Goal: Task Accomplishment & Management: Use online tool/utility

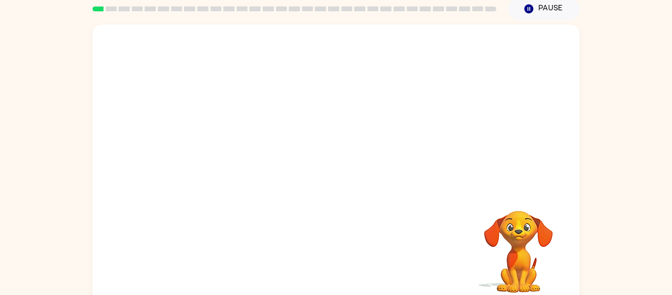
scroll to position [51, 0]
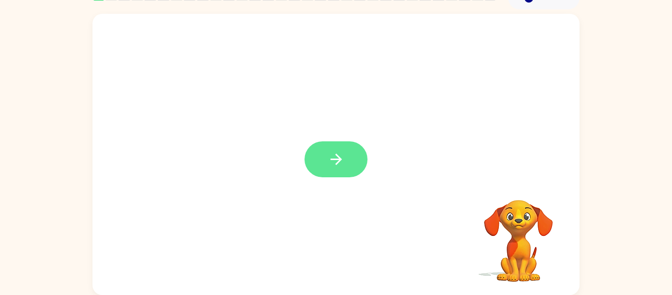
click at [337, 156] on icon "button" at bounding box center [335, 158] width 11 height 11
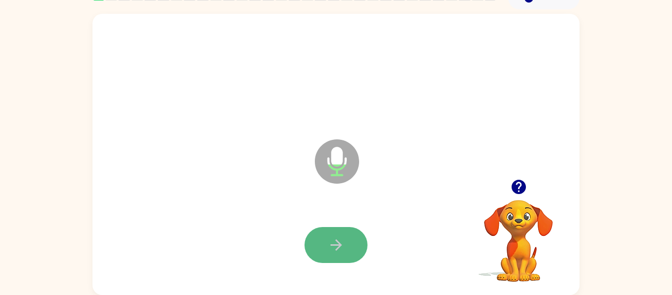
click at [338, 234] on button "button" at bounding box center [335, 245] width 63 height 36
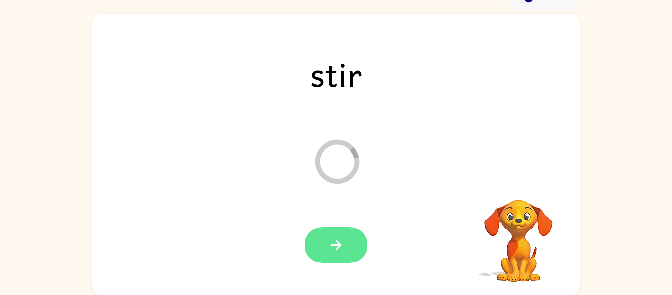
click at [352, 243] on button "button" at bounding box center [335, 245] width 63 height 36
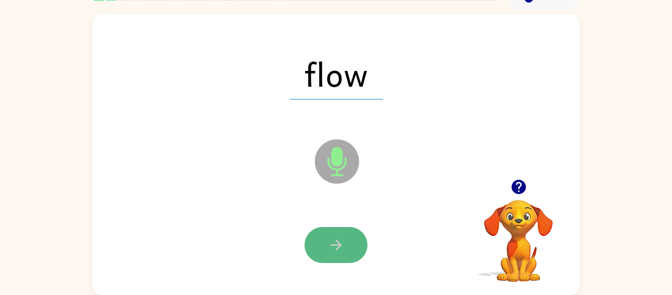
click at [348, 252] on button "button" at bounding box center [335, 245] width 63 height 36
click at [348, 255] on button "button" at bounding box center [335, 245] width 63 height 36
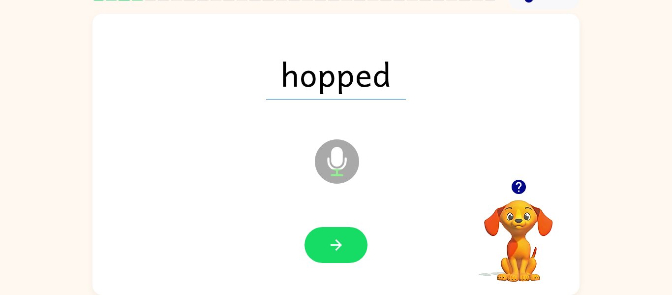
click at [348, 255] on button "button" at bounding box center [335, 245] width 63 height 36
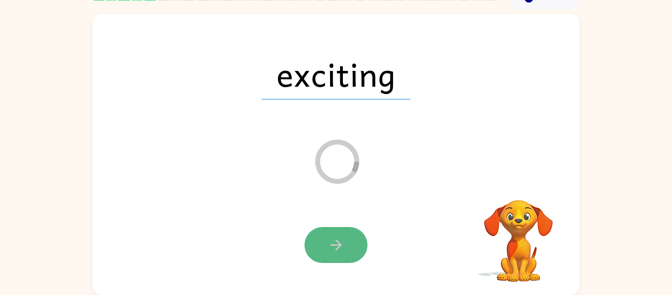
click at [340, 238] on icon "button" at bounding box center [335, 244] width 17 height 17
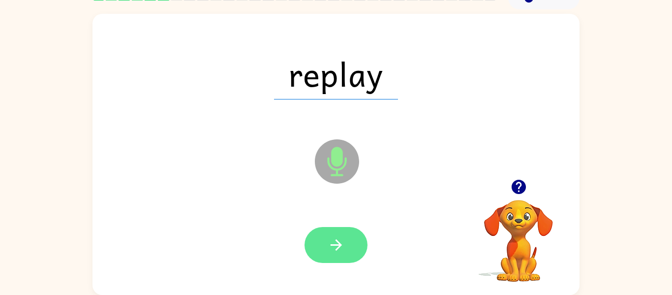
click at [333, 258] on button "button" at bounding box center [335, 245] width 63 height 36
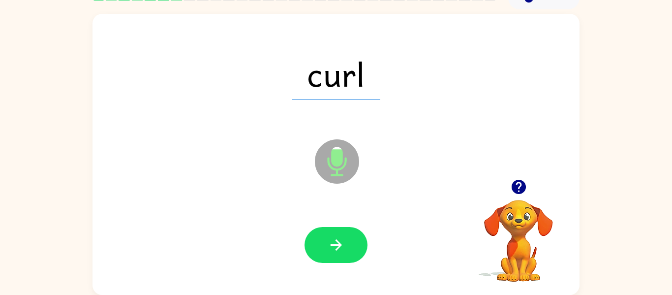
click at [333, 258] on button "button" at bounding box center [335, 245] width 63 height 36
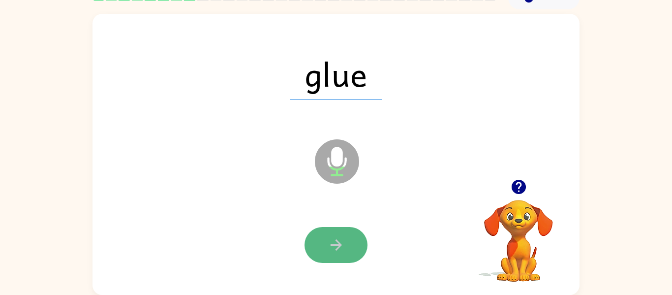
click at [337, 248] on icon "button" at bounding box center [335, 244] width 11 height 11
click at [336, 228] on button "button" at bounding box center [335, 245] width 63 height 36
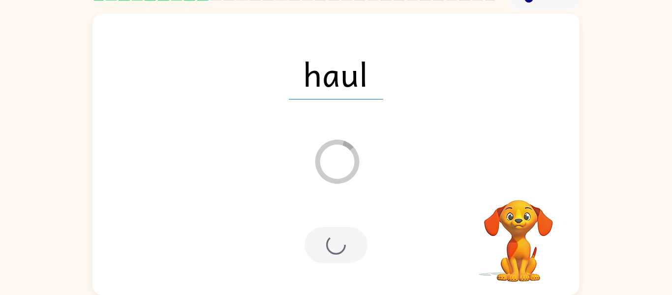
click at [486, 168] on div "haul Loader Your response is being sent to our graders" at bounding box center [335, 154] width 487 height 281
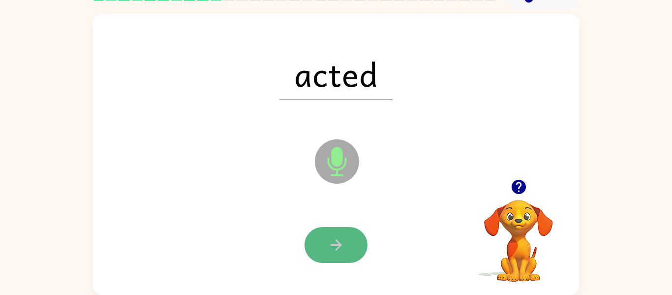
click at [325, 239] on button "button" at bounding box center [335, 245] width 63 height 36
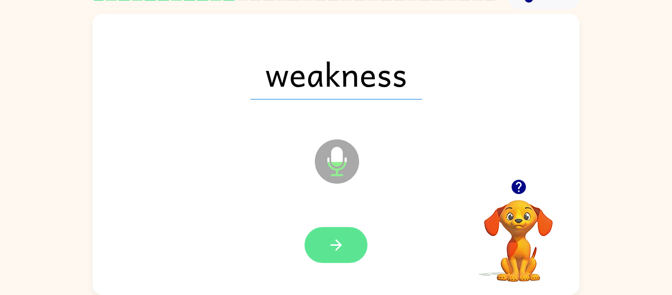
click at [355, 245] on button "button" at bounding box center [335, 245] width 63 height 36
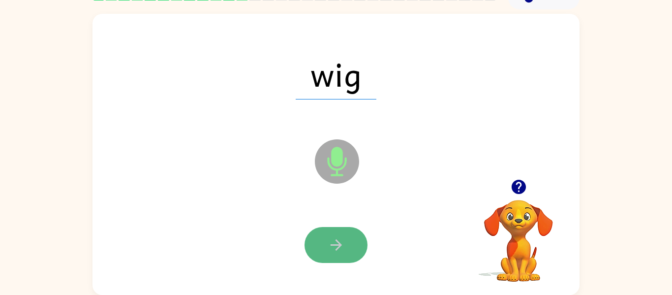
click at [352, 260] on button "button" at bounding box center [335, 245] width 63 height 36
click at [338, 252] on icon "button" at bounding box center [335, 244] width 17 height 17
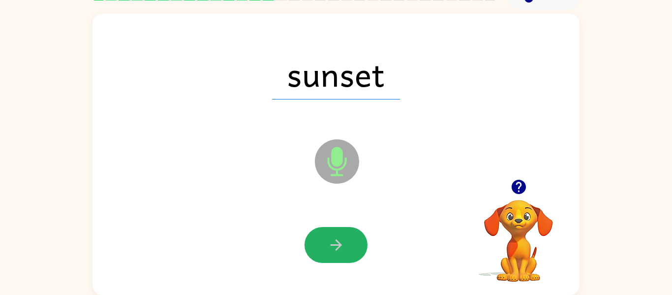
click at [336, 241] on icon "button" at bounding box center [335, 244] width 17 height 17
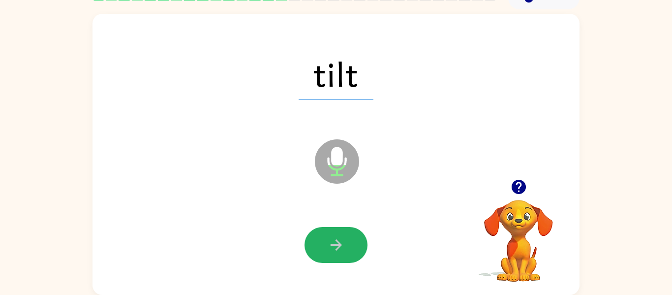
click at [336, 241] on icon "button" at bounding box center [335, 244] width 17 height 17
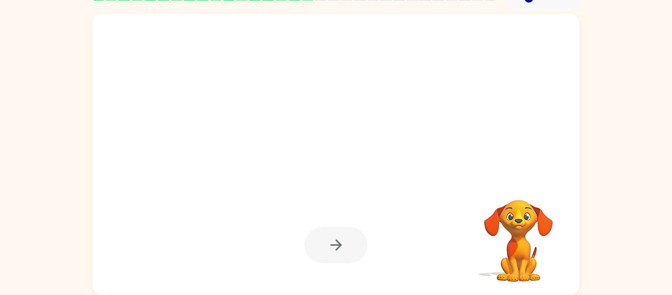
click at [336, 241] on div at bounding box center [335, 245] width 63 height 36
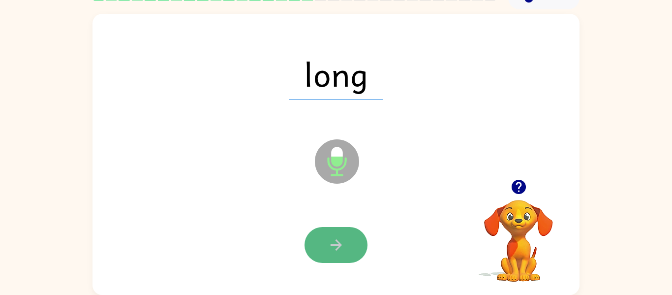
click at [336, 241] on icon "button" at bounding box center [335, 244] width 17 height 17
click at [328, 255] on button "button" at bounding box center [335, 245] width 63 height 36
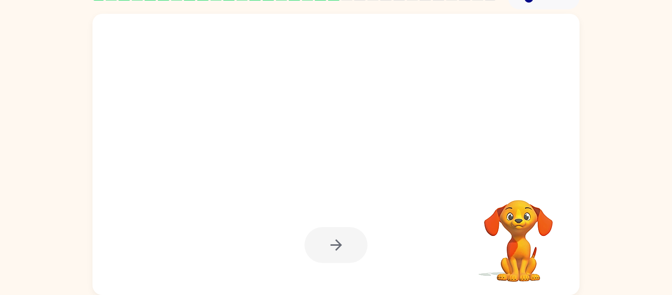
scroll to position [0, 0]
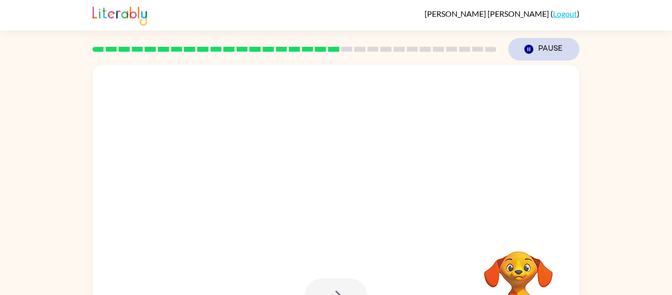
click at [524, 44] on icon "Pause" at bounding box center [528, 49] width 11 height 11
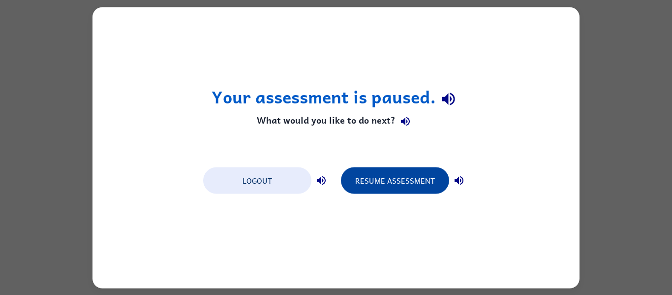
click at [392, 184] on button "Resume Assessment" at bounding box center [395, 180] width 108 height 27
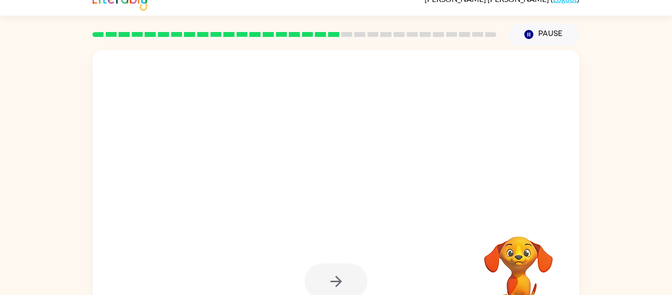
scroll to position [51, 0]
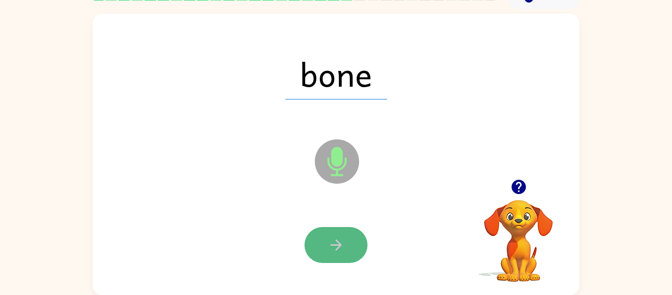
click at [353, 237] on button "button" at bounding box center [335, 245] width 63 height 36
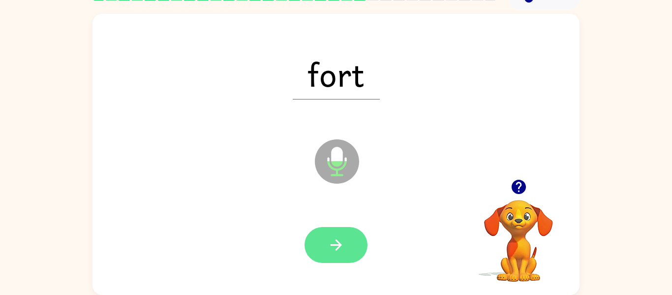
click at [353, 250] on button "button" at bounding box center [335, 245] width 63 height 36
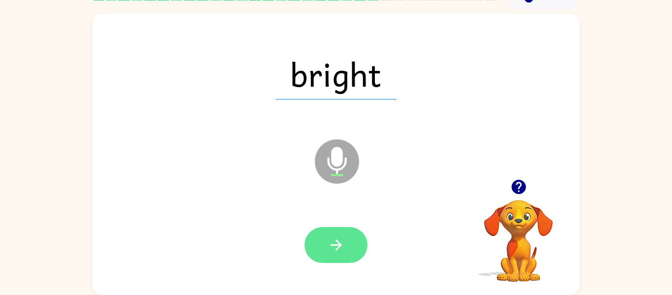
click at [347, 236] on button "button" at bounding box center [335, 245] width 63 height 36
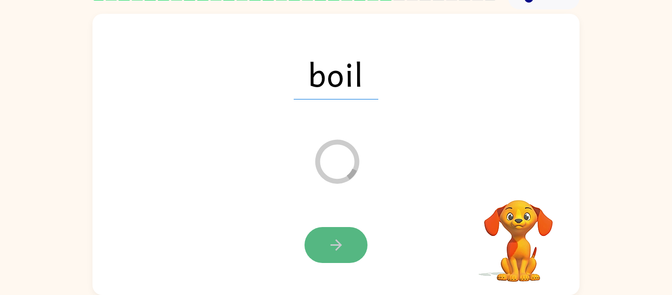
click at [337, 237] on icon "button" at bounding box center [335, 244] width 17 height 17
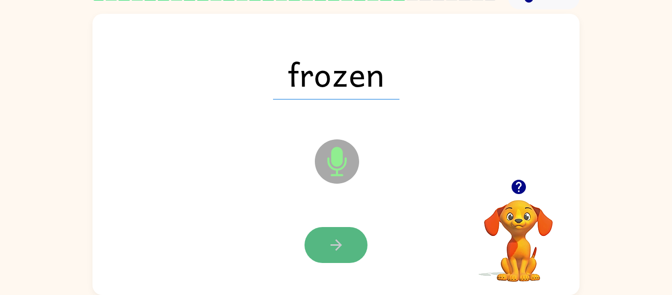
click at [358, 238] on button "button" at bounding box center [335, 245] width 63 height 36
click at [358, 241] on button "button" at bounding box center [335, 245] width 63 height 36
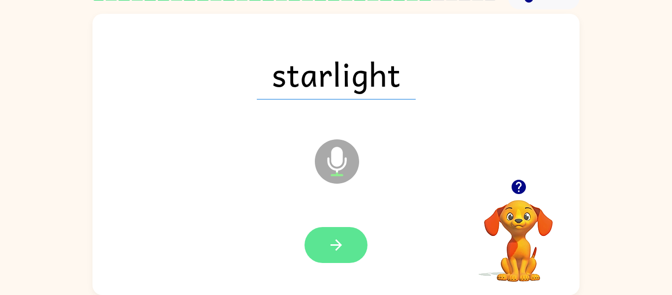
click at [335, 243] on icon "button" at bounding box center [335, 244] width 17 height 17
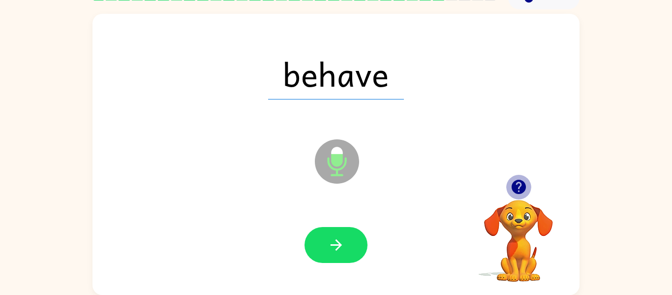
click at [516, 183] on icon "button" at bounding box center [518, 186] width 17 height 17
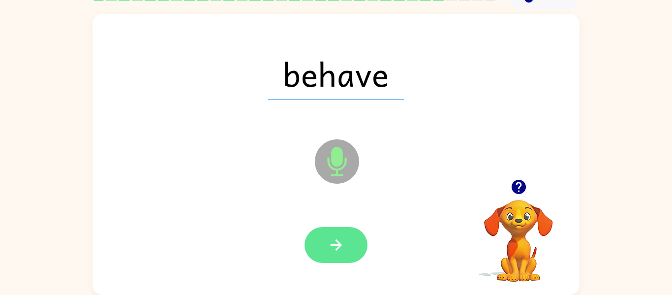
click at [338, 250] on icon "button" at bounding box center [335, 244] width 17 height 17
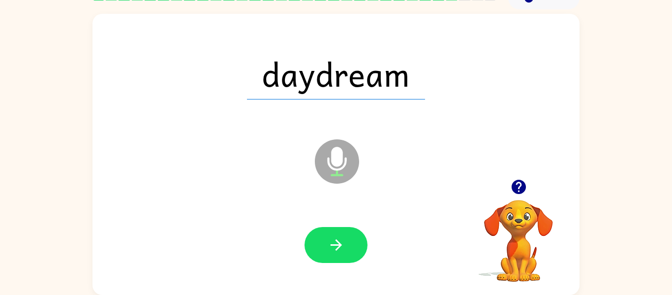
click at [338, 249] on icon "button" at bounding box center [335, 244] width 17 height 17
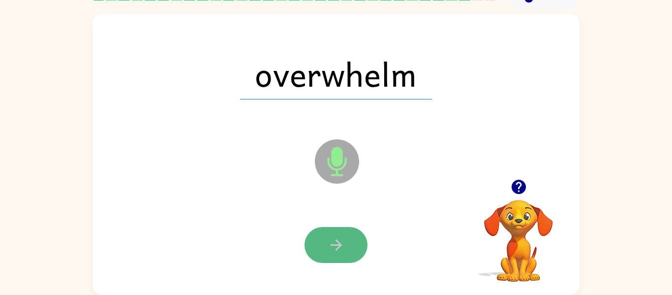
click at [350, 239] on button "button" at bounding box center [335, 245] width 63 height 36
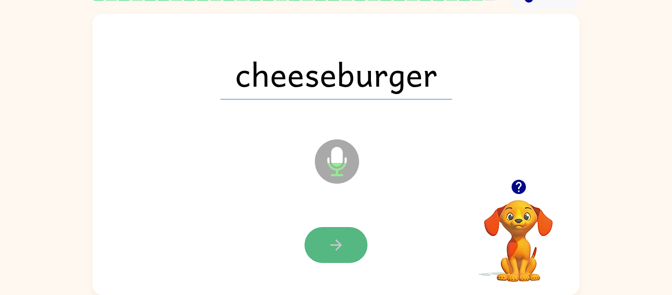
click at [339, 228] on button "button" at bounding box center [335, 245] width 63 height 36
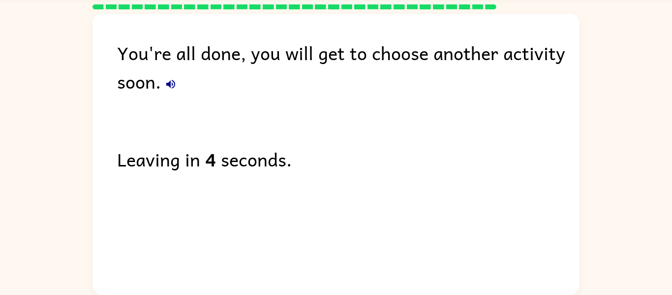
scroll to position [0, 0]
